Goal: Transaction & Acquisition: Purchase product/service

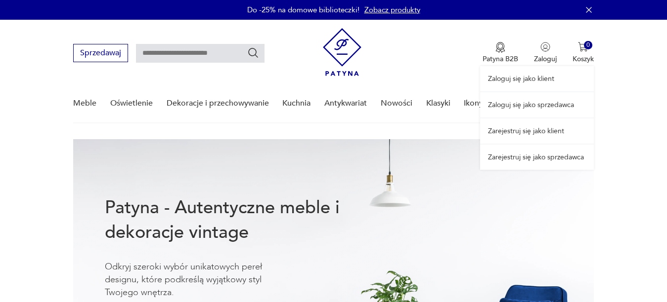
click at [542, 105] on link "Zaloguj się jako sprzedawca" at bounding box center [537, 104] width 114 height 25
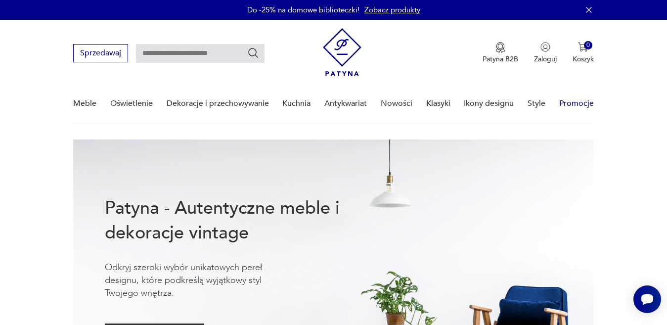
click at [568, 103] on link "Promocje" at bounding box center [576, 103] width 35 height 38
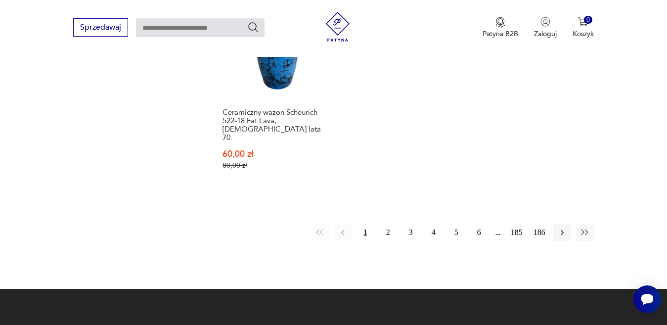
scroll to position [1376, 0]
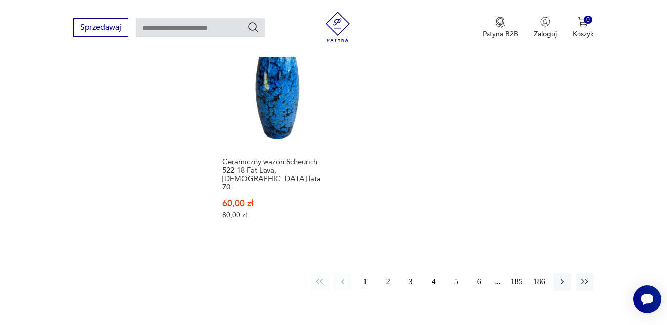
click at [389, 273] on button "2" at bounding box center [388, 282] width 18 height 18
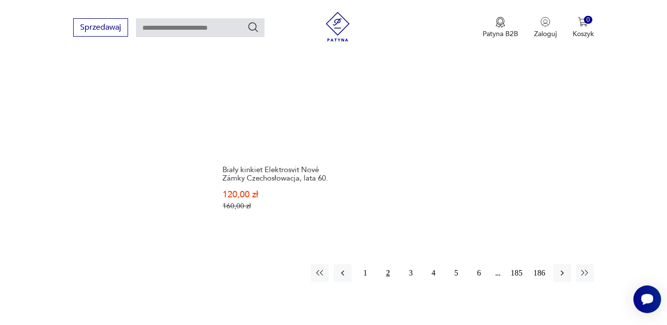
scroll to position [1375, 0]
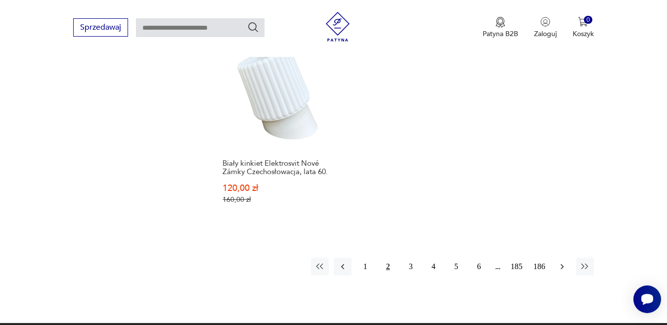
click at [566, 261] on icon "button" at bounding box center [562, 266] width 10 height 10
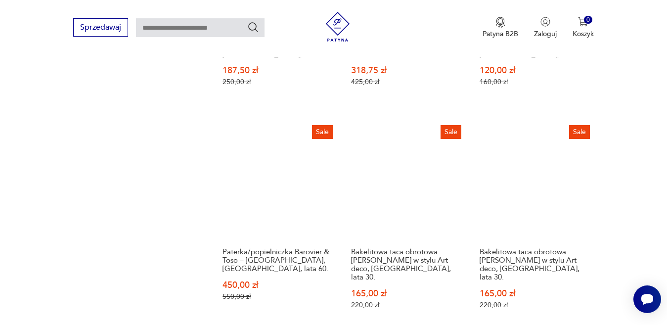
scroll to position [823, 0]
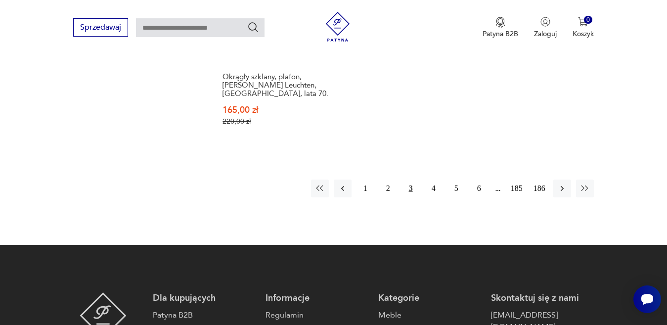
click at [563, 179] on button "button" at bounding box center [562, 188] width 18 height 18
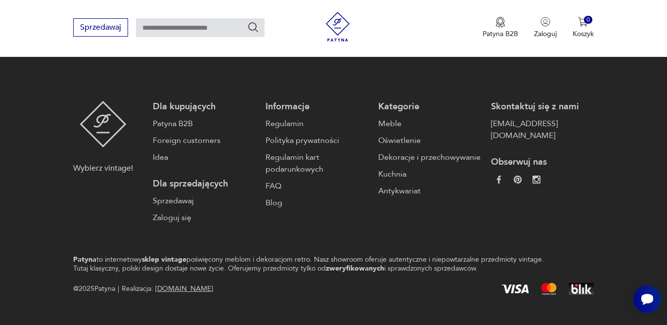
scroll to position [1357, 0]
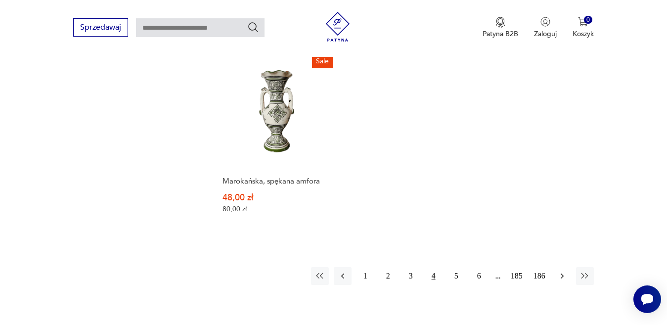
click at [564, 271] on icon "button" at bounding box center [562, 276] width 10 height 10
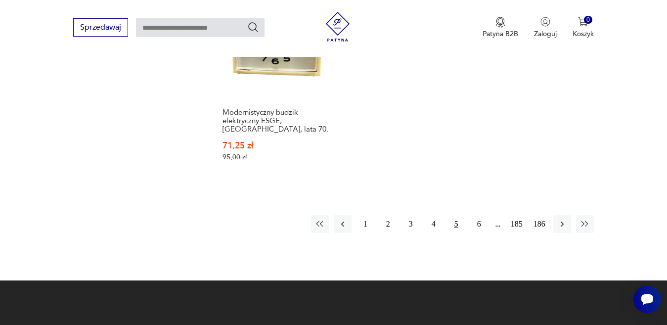
scroll to position [1418, 0]
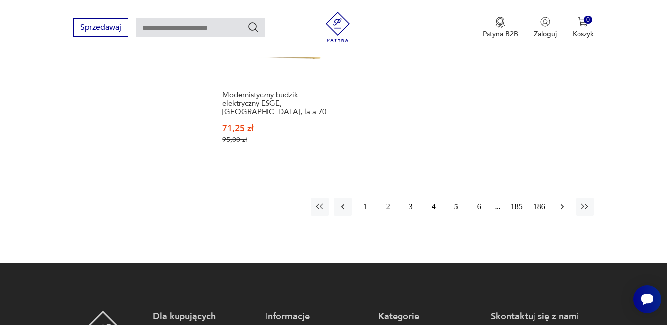
click at [559, 211] on button "button" at bounding box center [562, 207] width 18 height 18
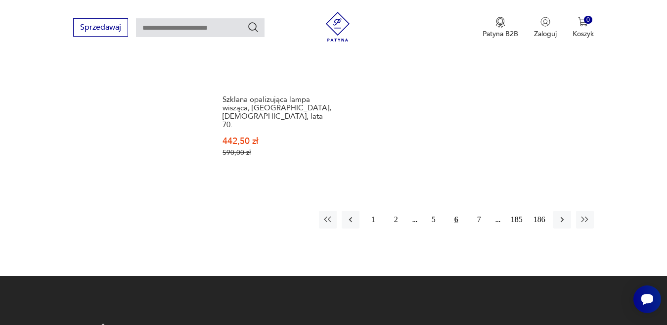
scroll to position [1423, 0]
